Goal: Check status: Check status

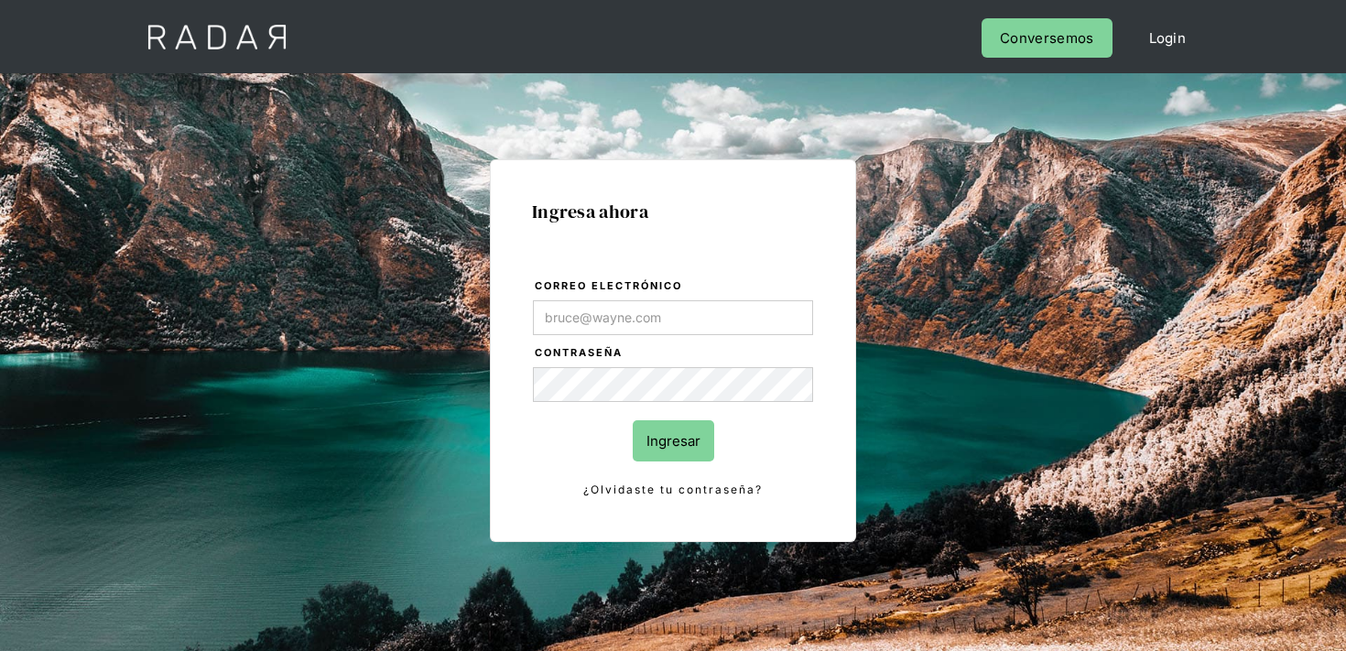
click at [634, 318] on input "Correo electrónico" at bounding box center [673, 317] width 280 height 35
type input "finanzas@cleo.cl"
click at [647, 437] on input "Ingresar" at bounding box center [673, 440] width 81 height 41
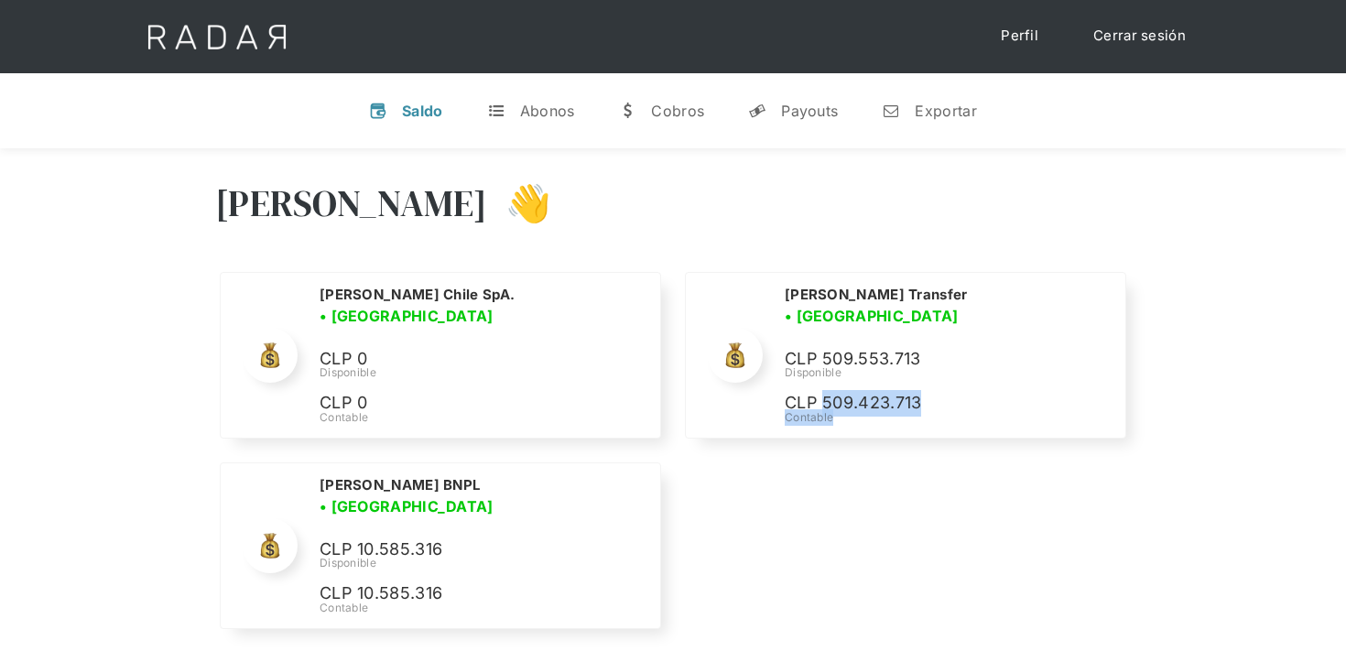
drag, startPoint x: 825, startPoint y: 380, endPoint x: 746, endPoint y: 443, distance: 100.9
click at [746, 443] on div "Nombre de la empresa • Conectada • Desconectada N/A Disponible N/A Contable Cle…" at bounding box center [672, 455] width 915 height 366
click at [742, 449] on div "Nombre de la empresa • Conectada • Desconectada N/A Disponible N/A Contable Cle…" at bounding box center [672, 455] width 915 height 366
click at [782, 102] on div "Payouts" at bounding box center [809, 111] width 57 height 18
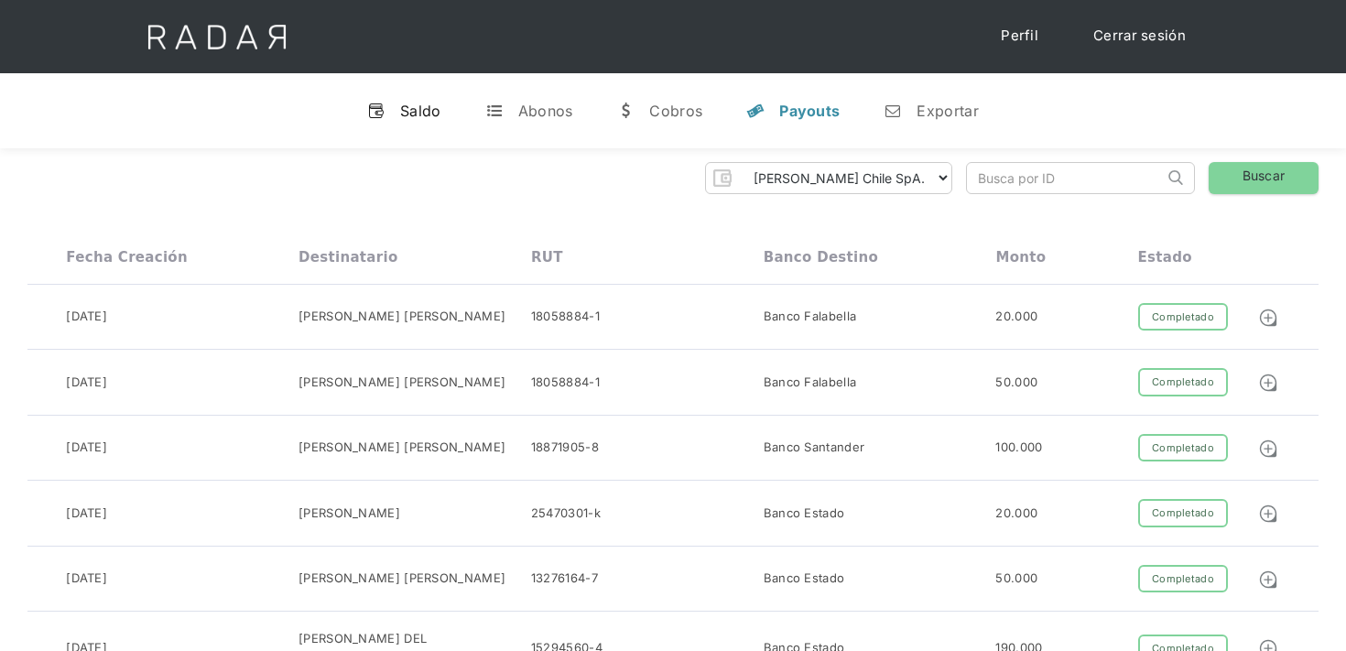
click at [409, 117] on div "Saldo" at bounding box center [420, 111] width 41 height 18
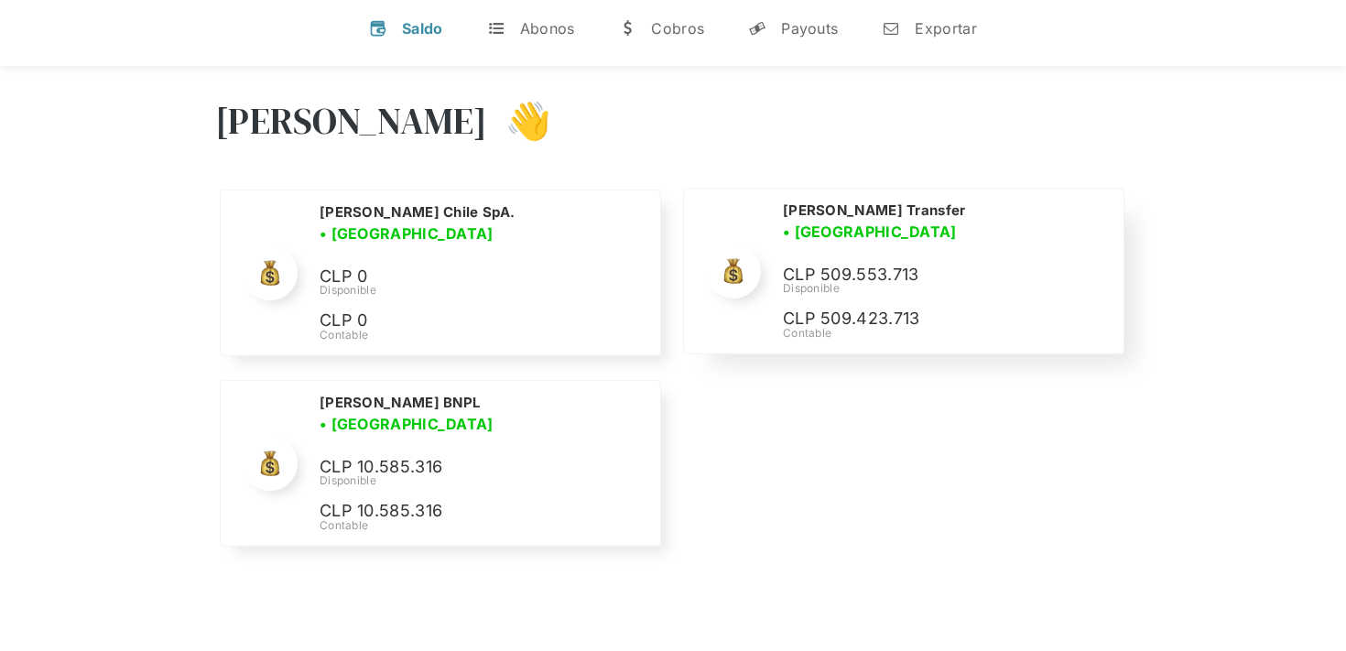
scroll to position [83, 0]
click at [803, 35] on div "Payouts" at bounding box center [809, 27] width 57 height 18
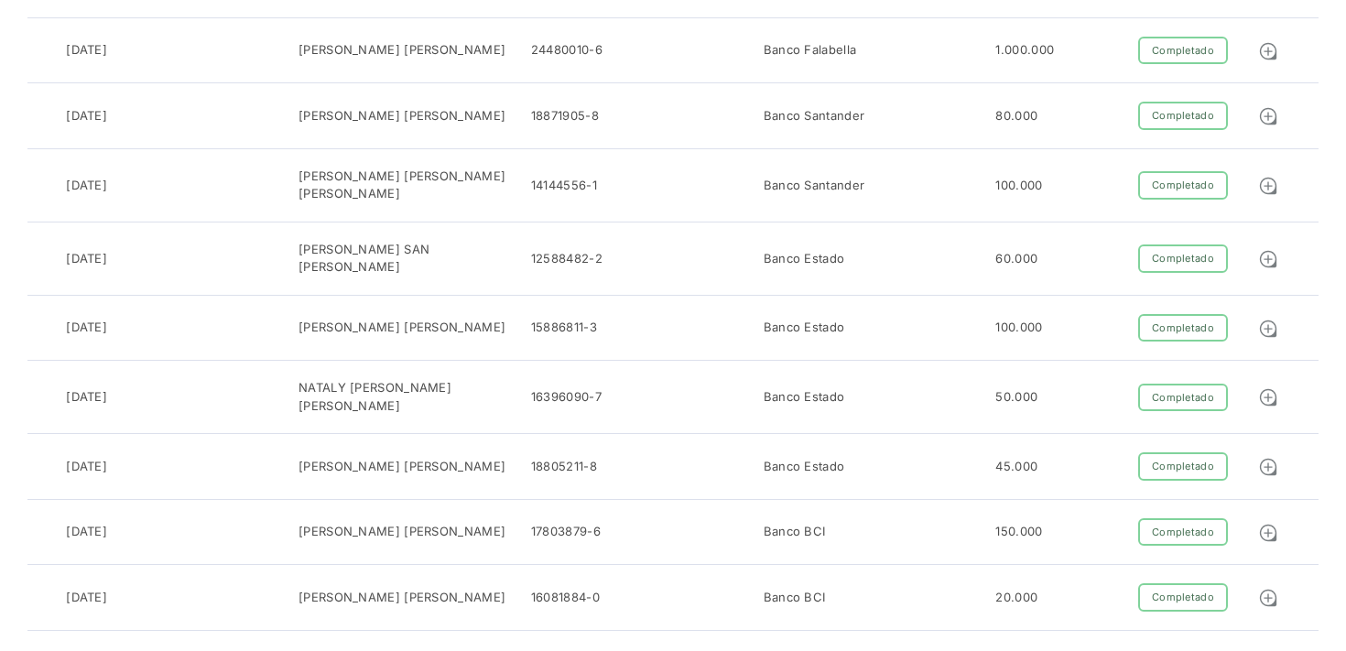
scroll to position [0, 0]
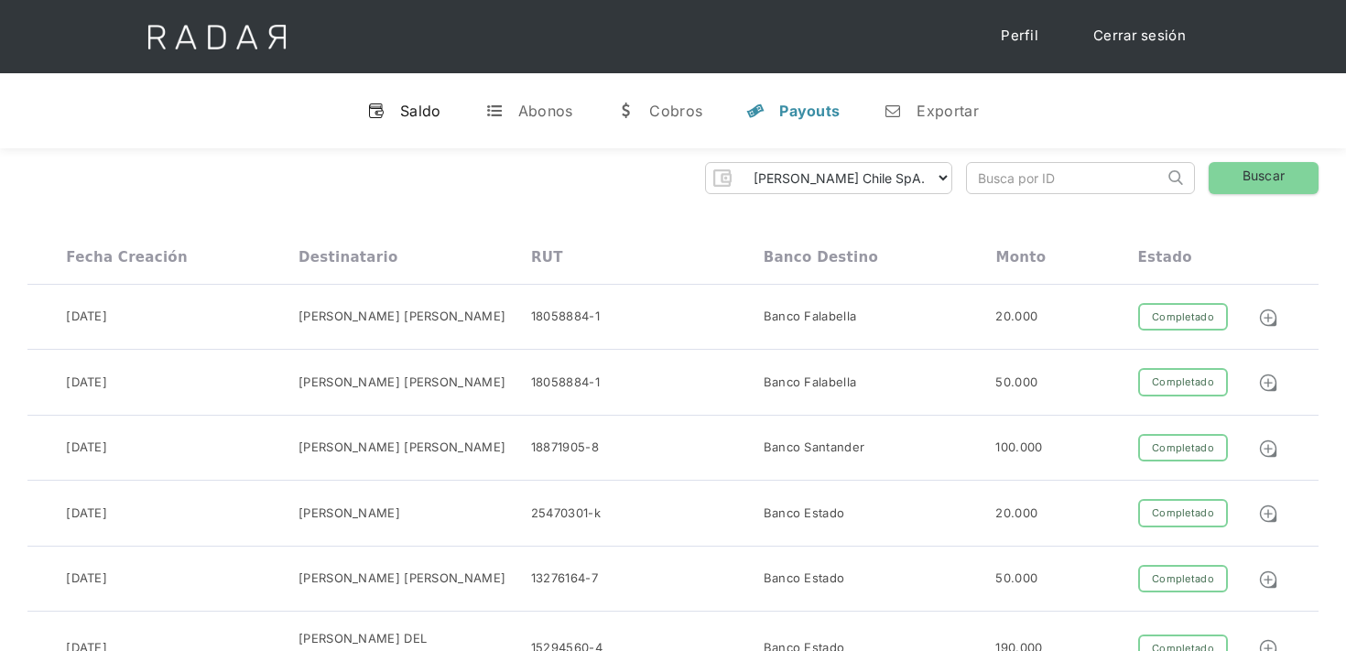
click at [405, 128] on link "v Saldo" at bounding box center [403, 111] width 103 height 48
